Goal: Information Seeking & Learning: Learn about a topic

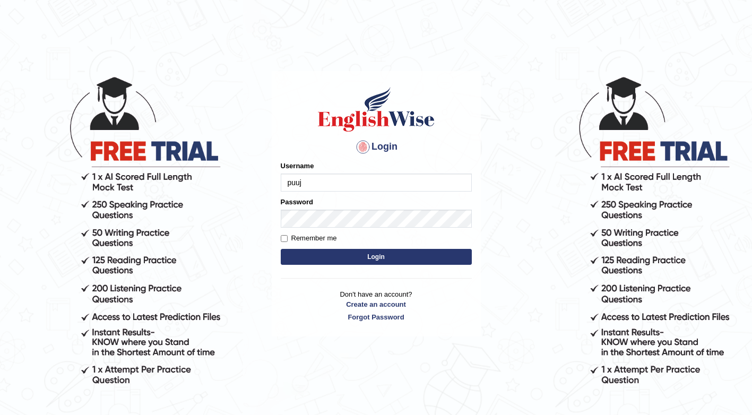
type input "Puujee"
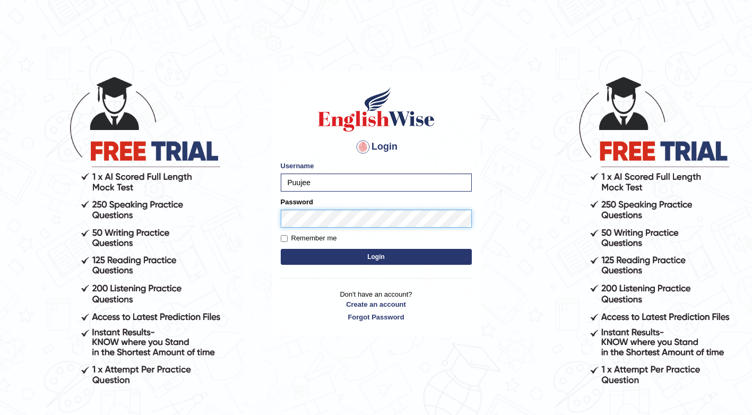
click at [281, 249] on button "Login" at bounding box center [376, 257] width 191 height 16
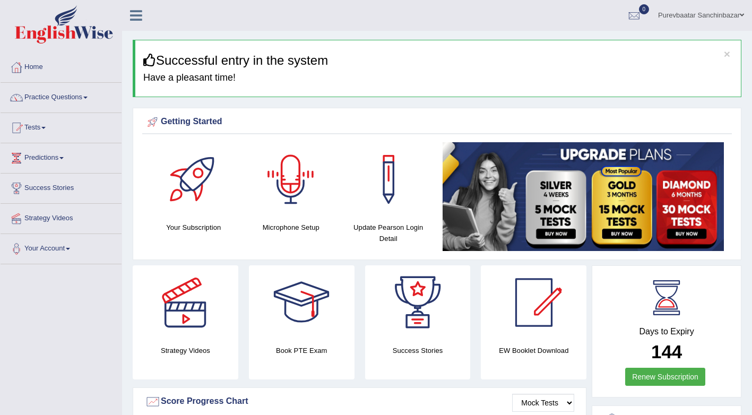
click at [301, 186] on div at bounding box center [291, 179] width 74 height 74
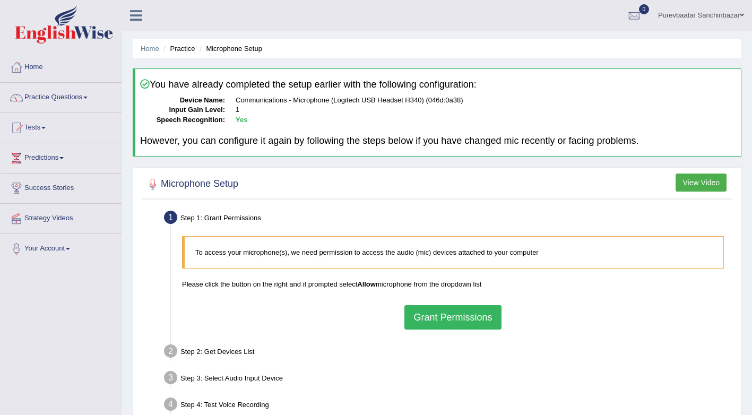
click at [433, 310] on button "Grant Permissions" at bounding box center [452, 317] width 97 height 24
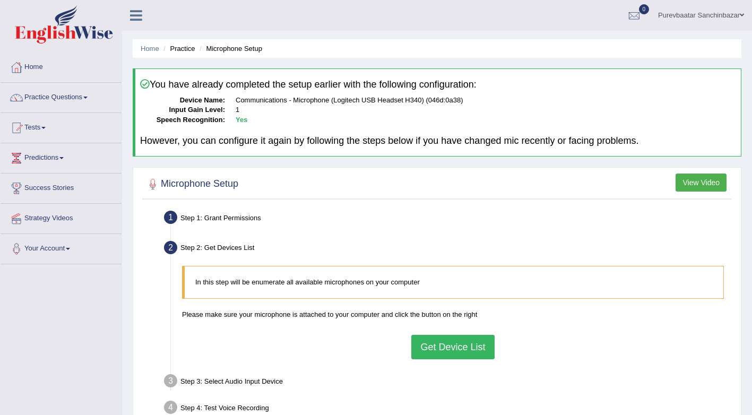
click at [438, 341] on button "Get Device List" at bounding box center [452, 347] width 83 height 24
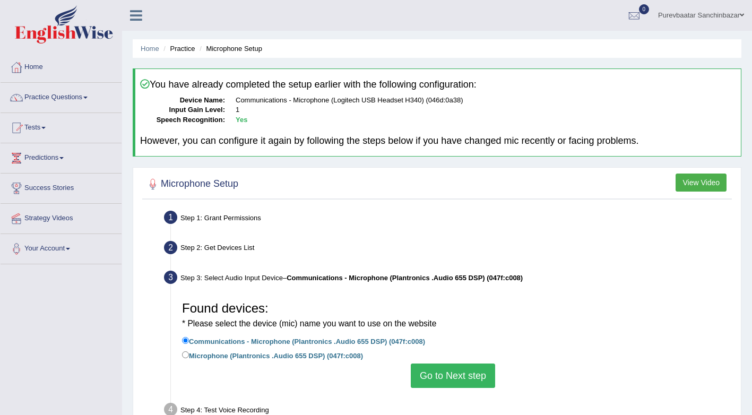
click at [454, 372] on button "Go to Next step" at bounding box center [453, 375] width 84 height 24
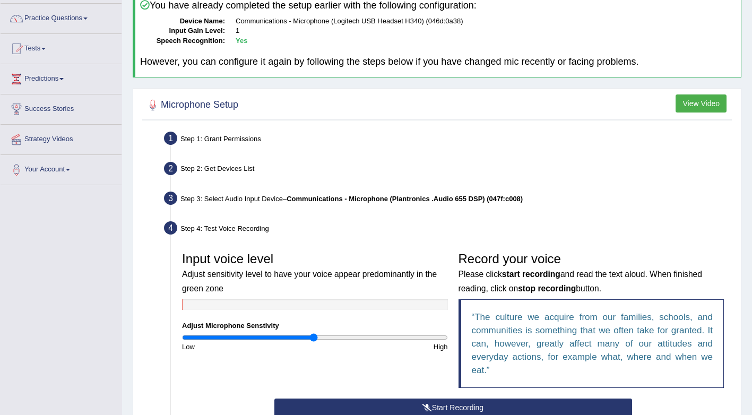
scroll to position [159, 0]
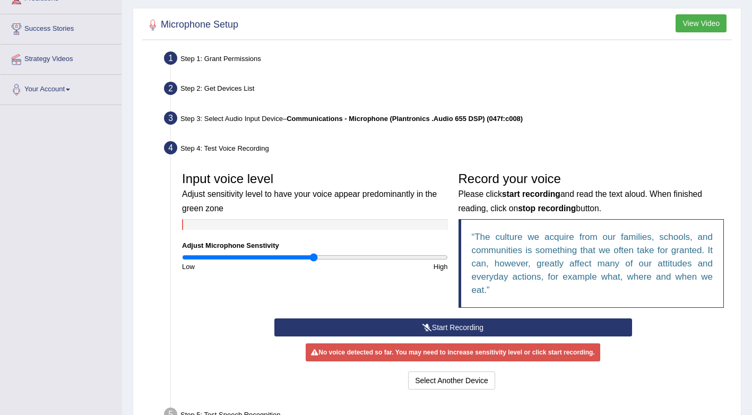
click at [480, 326] on button "Start Recording" at bounding box center [453, 327] width 358 height 18
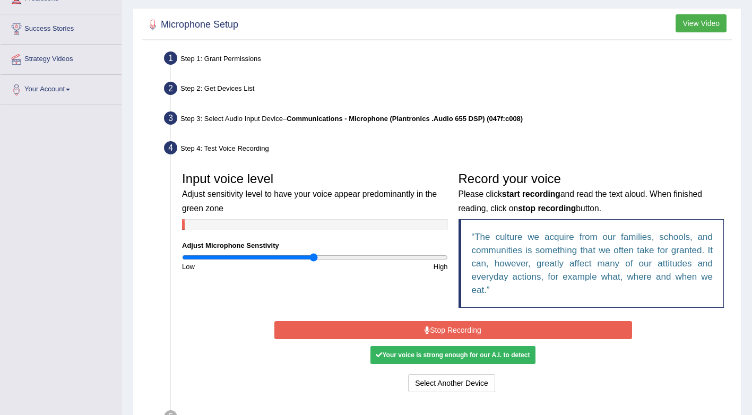
click at [480, 326] on button "Stop Recording" at bounding box center [453, 330] width 358 height 18
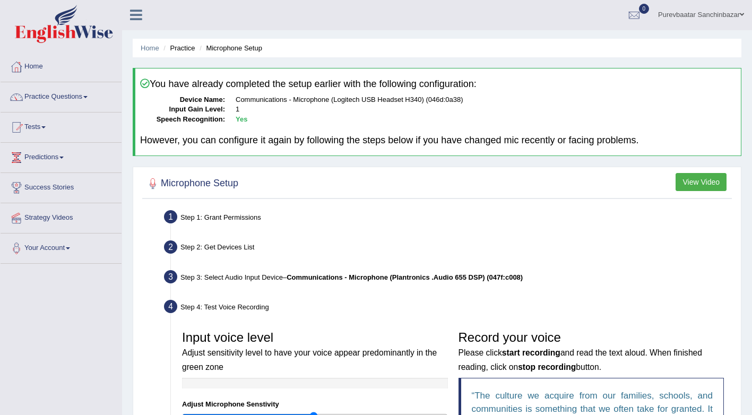
scroll to position [0, 0]
click at [83, 98] on link "Practice Questions" at bounding box center [61, 96] width 121 height 27
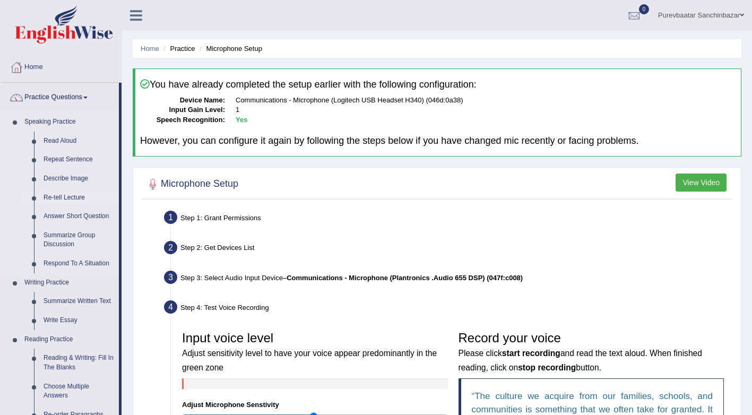
click at [67, 196] on link "Re-tell Lecture" at bounding box center [79, 197] width 80 height 19
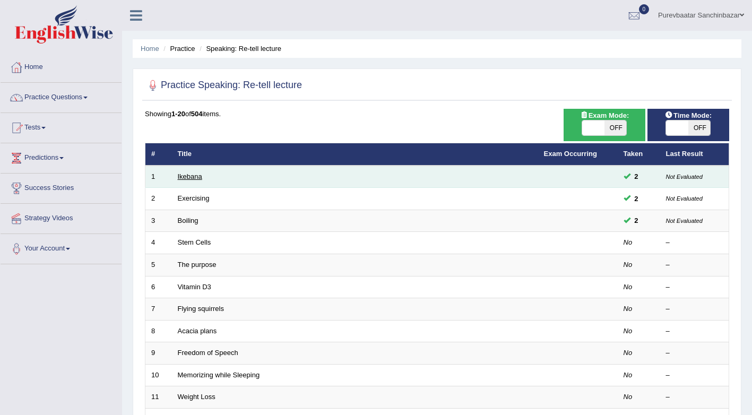
click at [187, 179] on link "Ikebana" at bounding box center [190, 176] width 24 height 8
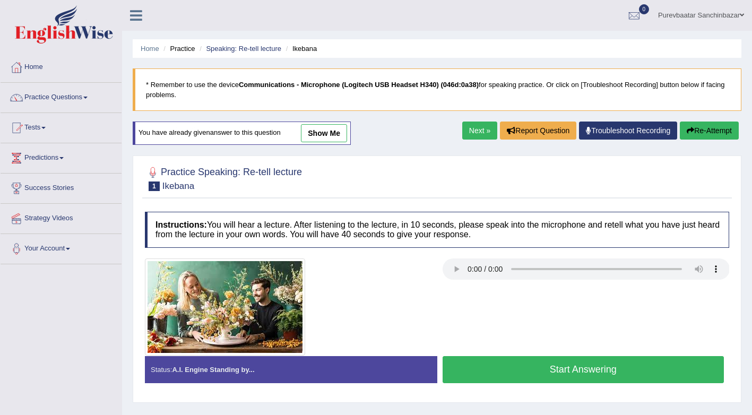
click at [475, 366] on button "Start Answering" at bounding box center [583, 369] width 282 height 27
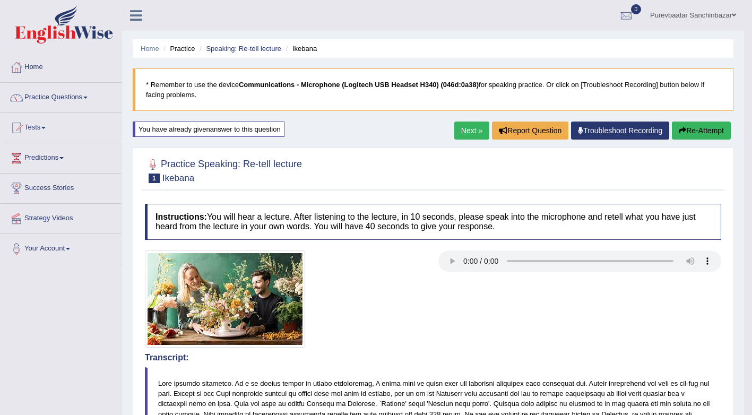
click at [683, 134] on icon "button" at bounding box center [681, 130] width 7 height 7
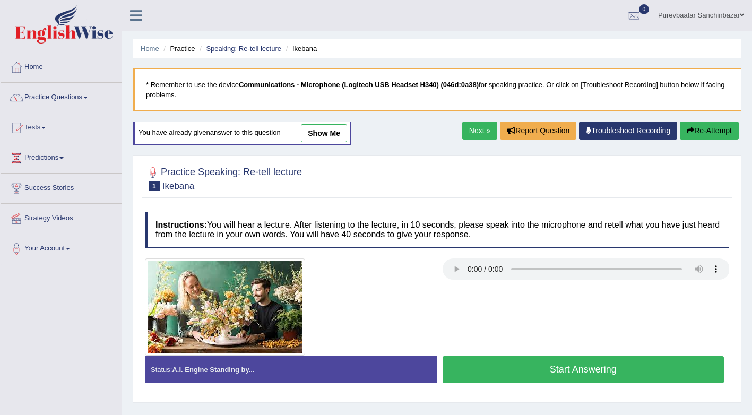
click at [585, 372] on button "Start Answering" at bounding box center [583, 369] width 282 height 27
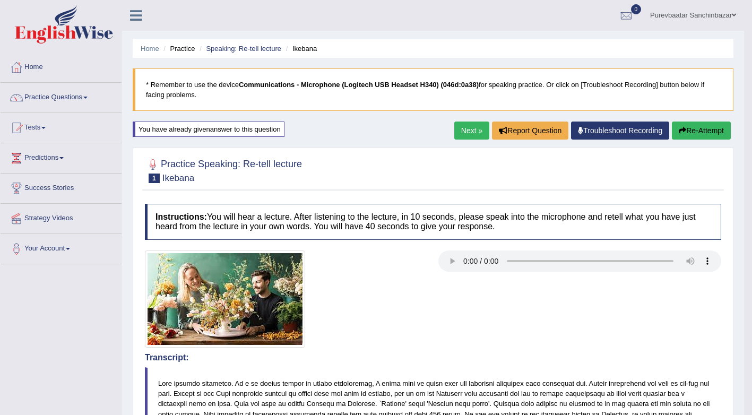
click at [470, 134] on link "Next »" at bounding box center [471, 130] width 35 height 18
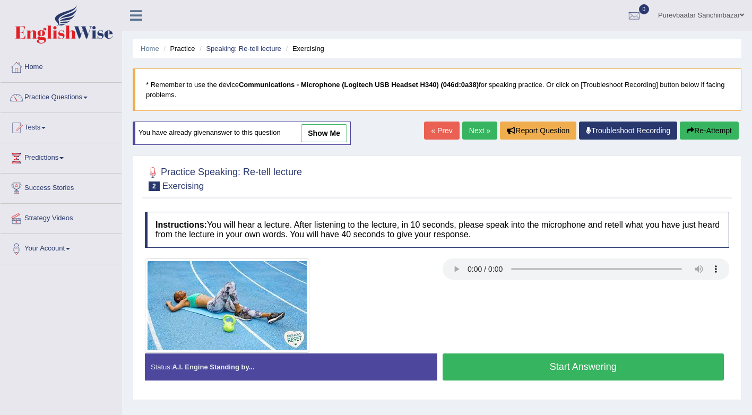
click at [561, 368] on button "Start Answering" at bounding box center [583, 366] width 282 height 27
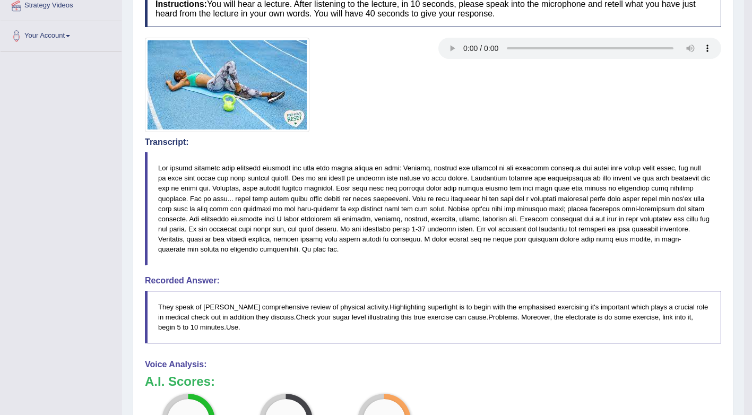
scroll to position [53, 0]
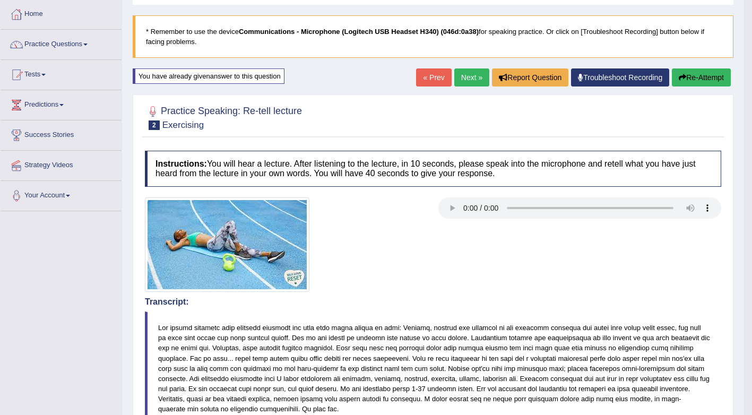
click at [678, 80] on icon "button" at bounding box center [681, 77] width 7 height 7
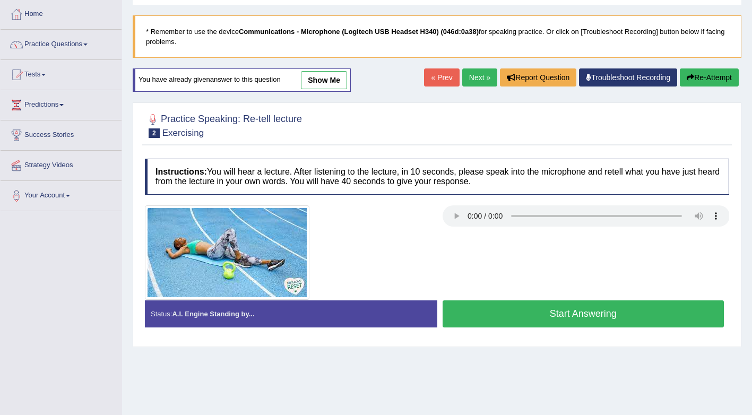
scroll to position [53, 0]
click at [583, 316] on button "Start Answering" at bounding box center [583, 313] width 282 height 27
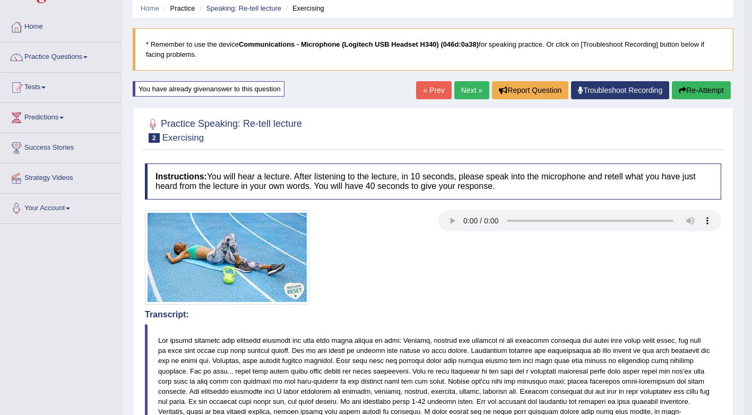
scroll to position [34, 0]
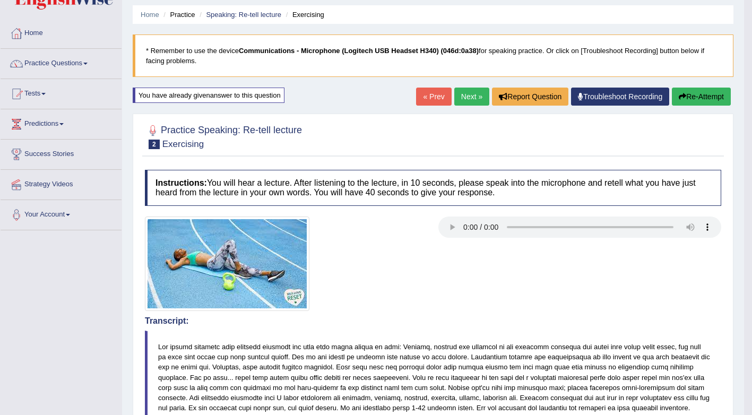
click at [464, 100] on link "Next »" at bounding box center [471, 97] width 35 height 18
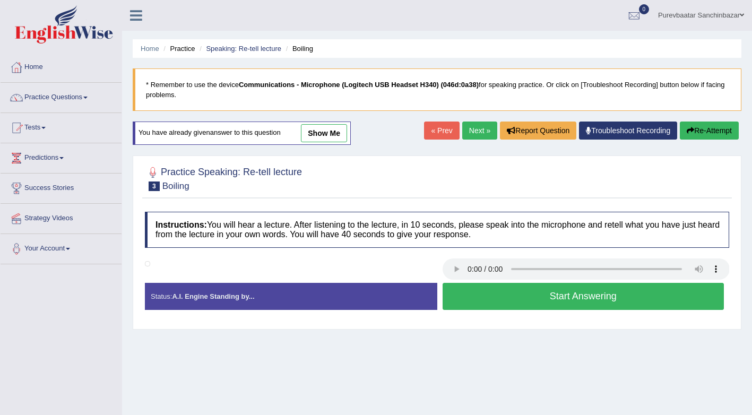
click at [481, 293] on button "Start Answering" at bounding box center [583, 296] width 282 height 27
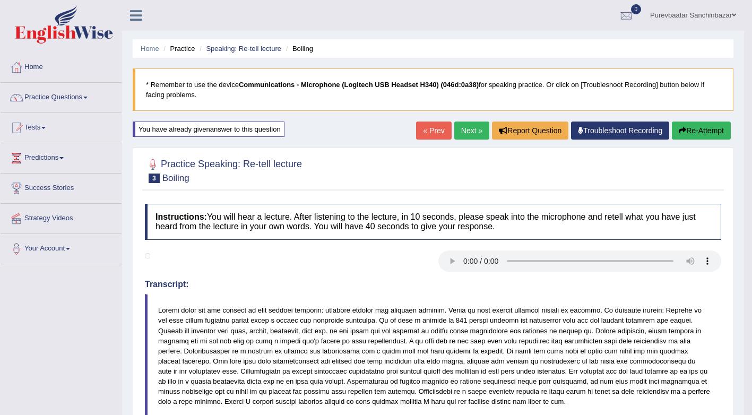
click at [465, 133] on link "Next »" at bounding box center [471, 130] width 35 height 18
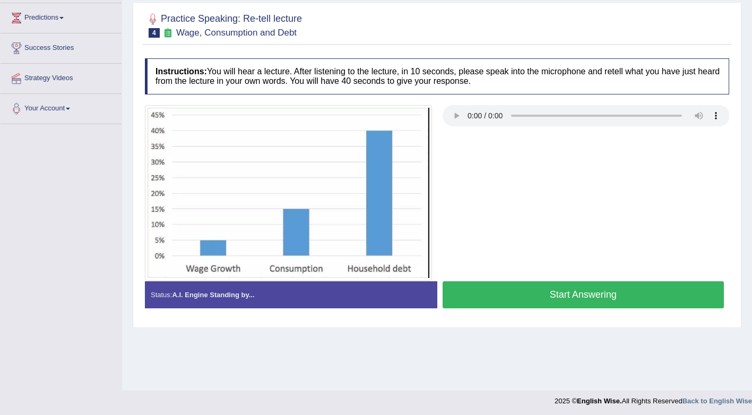
scroll to position [142, 0]
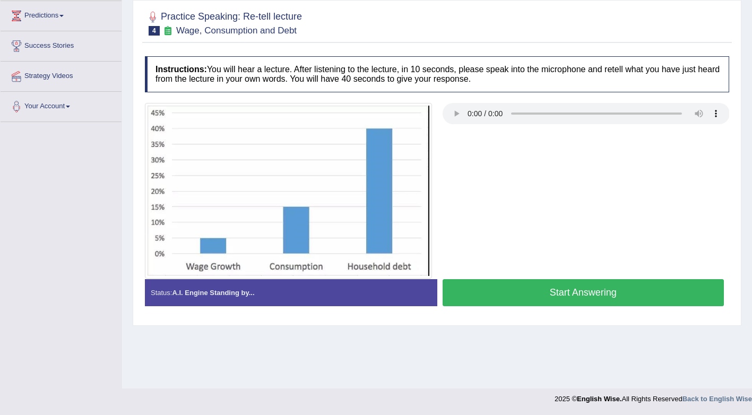
click at [504, 295] on button "Start Answering" at bounding box center [583, 292] width 282 height 27
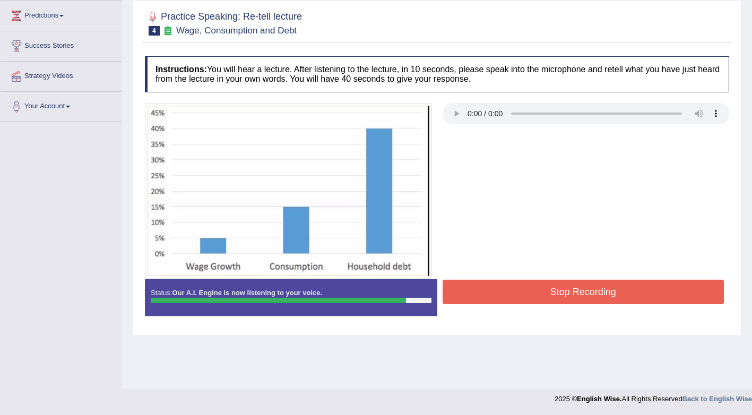
click at [504, 294] on button "Stop Recording" at bounding box center [583, 292] width 282 height 24
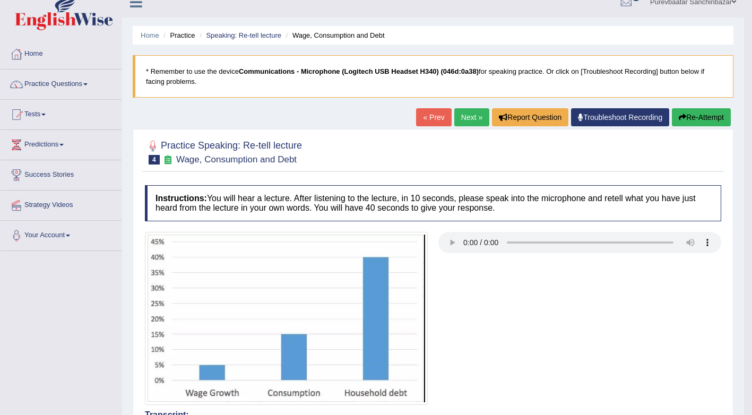
scroll to position [0, 0]
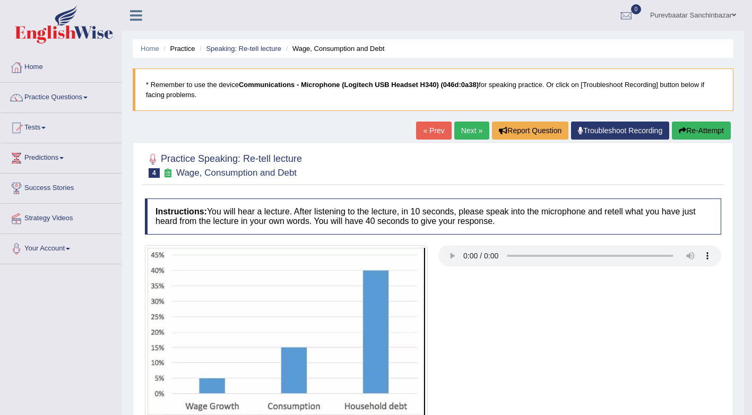
click at [685, 128] on button "Re-Attempt" at bounding box center [701, 130] width 59 height 18
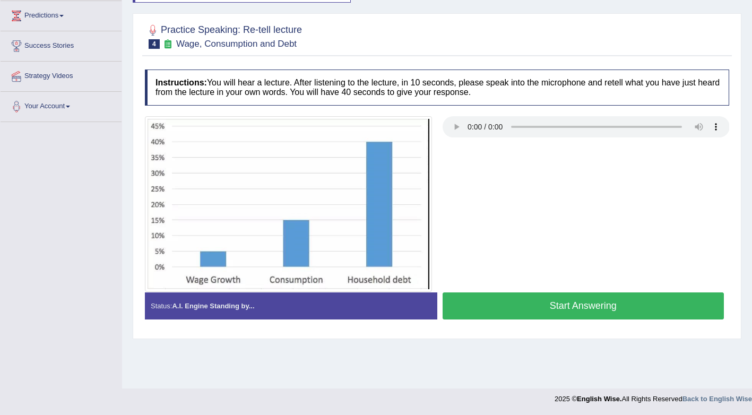
click at [498, 301] on button "Start Answering" at bounding box center [583, 305] width 282 height 27
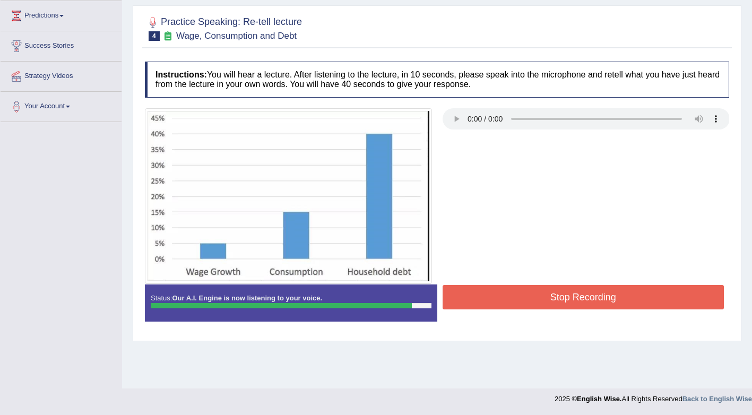
click at [498, 301] on button "Stop Recording" at bounding box center [583, 297] width 282 height 24
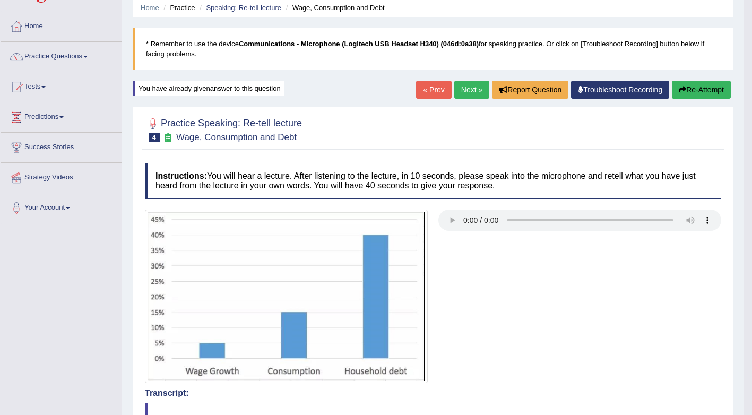
scroll to position [36, 0]
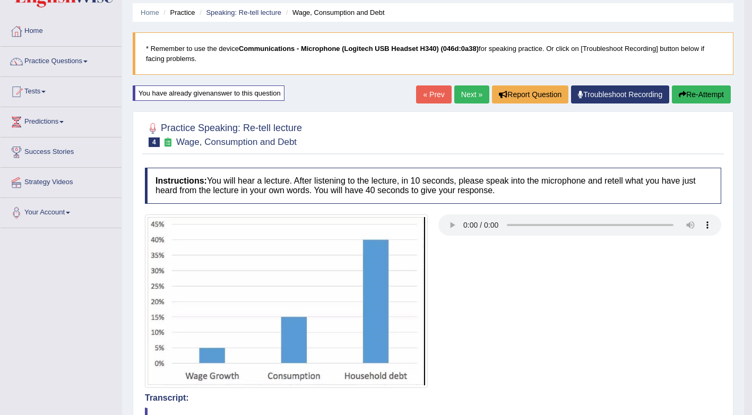
click at [675, 96] on button "Re-Attempt" at bounding box center [701, 94] width 59 height 18
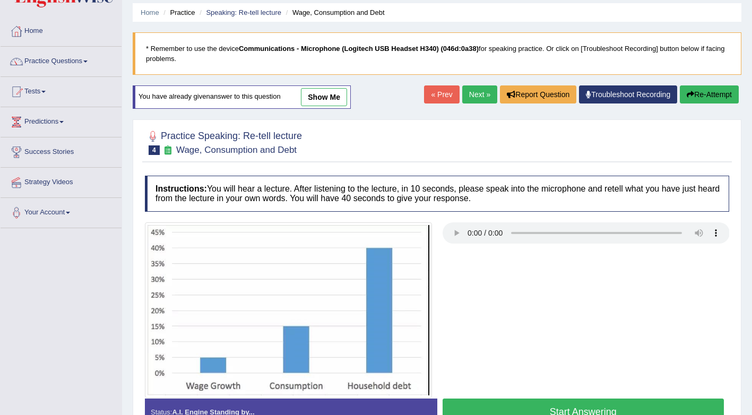
scroll to position [142, 0]
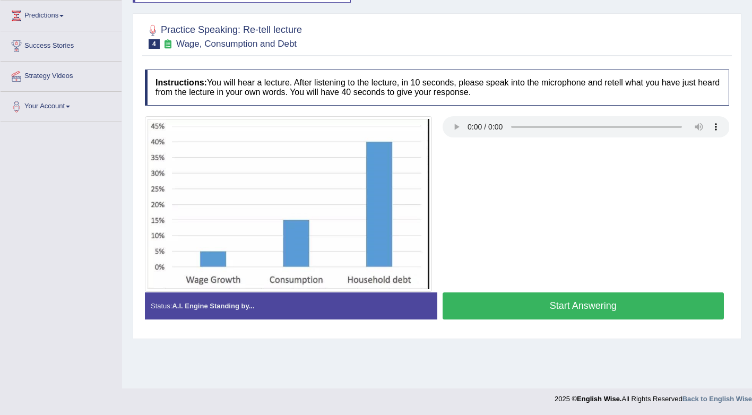
click at [531, 308] on button "Start Answering" at bounding box center [583, 305] width 282 height 27
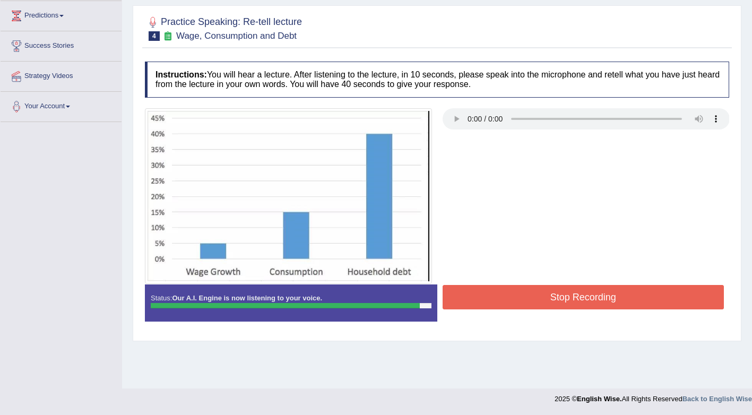
click at [531, 308] on button "Stop Recording" at bounding box center [583, 297] width 282 height 24
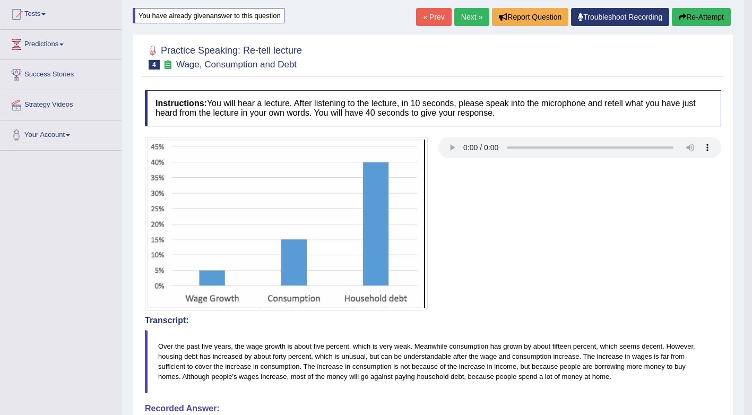
scroll to position [89, 0]
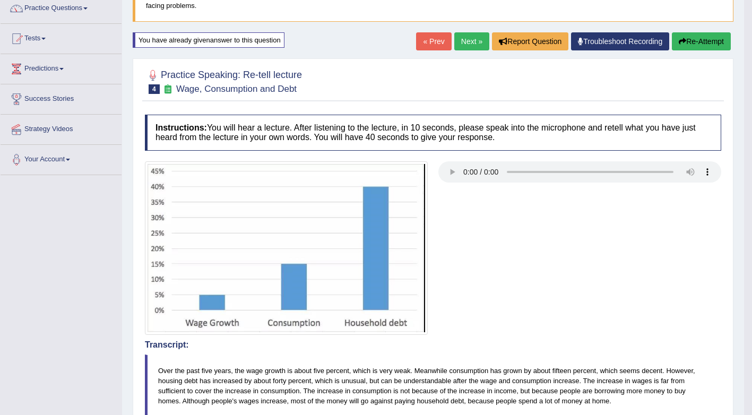
click at [684, 37] on button "Re-Attempt" at bounding box center [701, 41] width 59 height 18
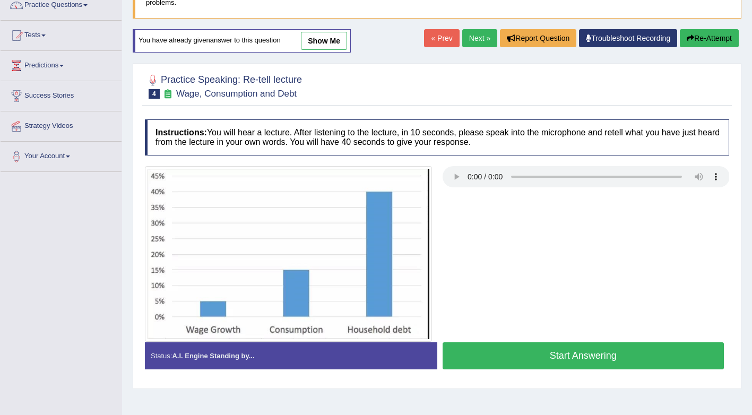
click at [522, 350] on button "Start Answering" at bounding box center [583, 355] width 282 height 27
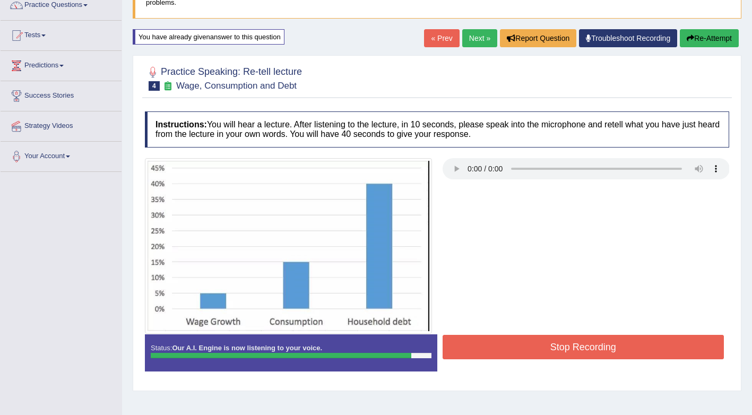
click at [523, 351] on button "Stop Recording" at bounding box center [583, 347] width 282 height 24
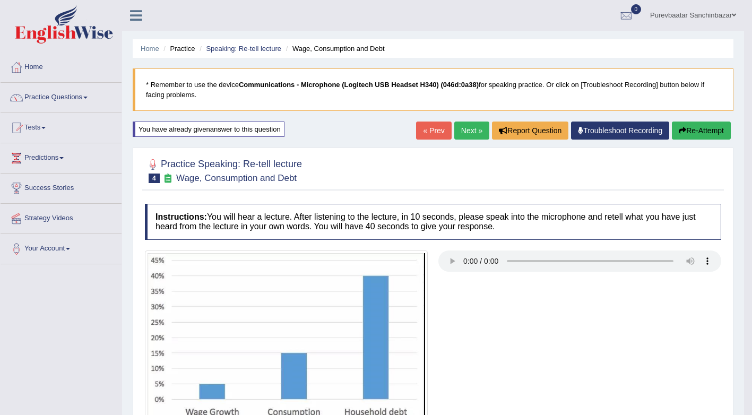
click at [472, 134] on link "Next »" at bounding box center [471, 130] width 35 height 18
